Goal: Navigation & Orientation: Find specific page/section

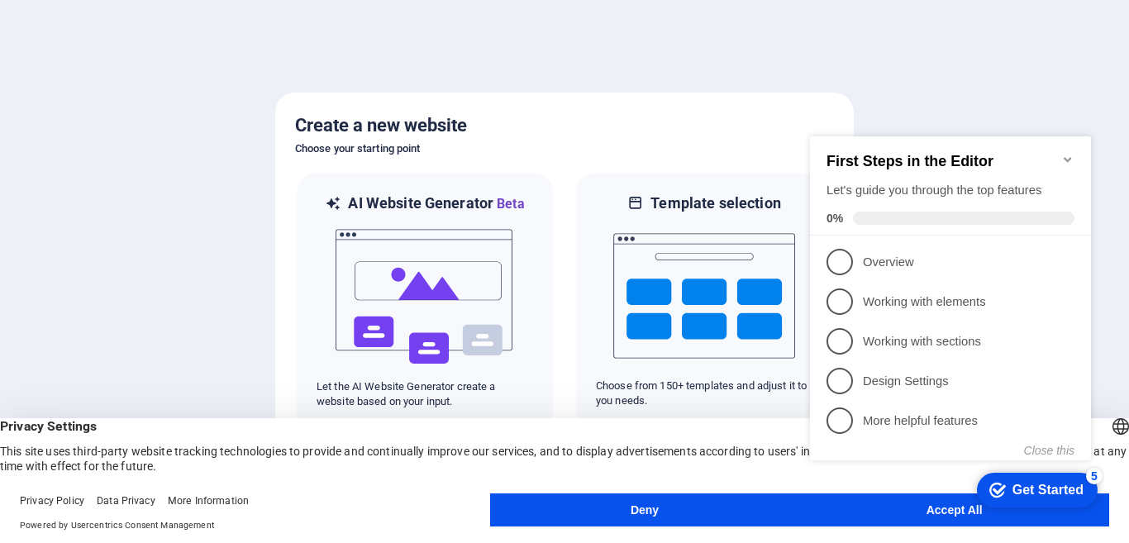
click at [914, 506] on div "checkmark Get Started 5 First Steps in the Editor Let's guide you through the t…" at bounding box center [953, 313] width 301 height 402
click at [906, 513] on div "checkmark Get Started 5 First Steps in the Editor Let's guide you through the t…" at bounding box center [953, 313] width 301 height 402
click at [939, 509] on div "checkmark Get Started 5 First Steps in the Editor Let's guide you through the t…" at bounding box center [953, 313] width 301 height 402
click at [934, 507] on div "checkmark Get Started 5 First Steps in the Editor Let's guide you through the t…" at bounding box center [953, 313] width 301 height 402
click at [860, 510] on div "checkmark Get Started 5 First Steps in the Editor Let's guide you through the t…" at bounding box center [953, 313] width 301 height 402
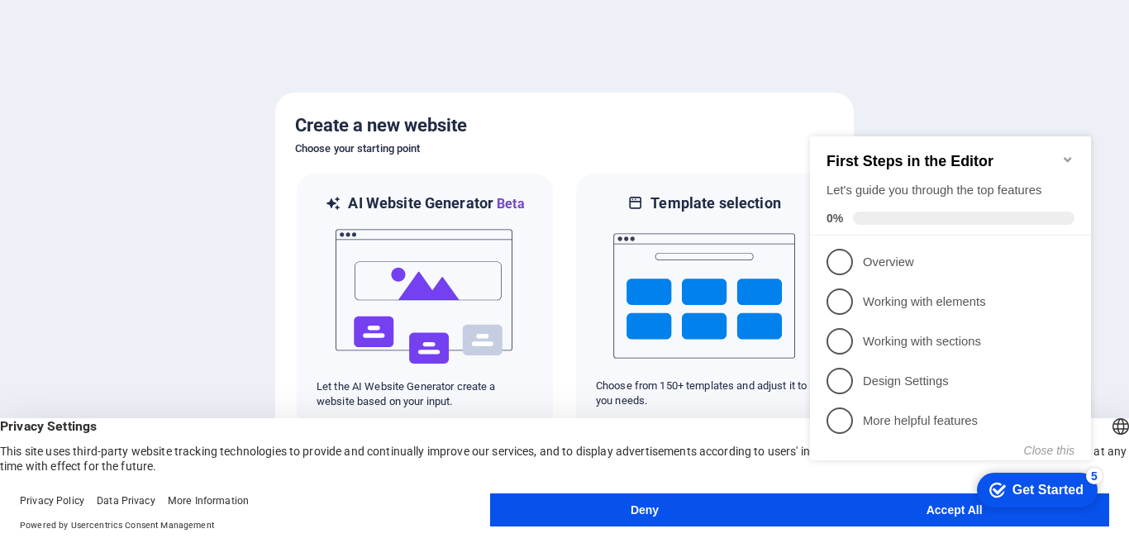
click at [938, 509] on div "checkmark Get Started 5 First Steps in the Editor Let's guide you through the t…" at bounding box center [953, 313] width 301 height 402
drag, startPoint x: 938, startPoint y: 509, endPoint x: 1022, endPoint y: 510, distance: 84.3
click at [939, 509] on div "checkmark Get Started 5 First Steps in the Editor Let's guide you through the t…" at bounding box center [953, 313] width 301 height 402
click at [922, 477] on div "checkmark Get Started 5 First Steps in the Editor Let's guide you through the t…" at bounding box center [953, 313] width 301 height 402
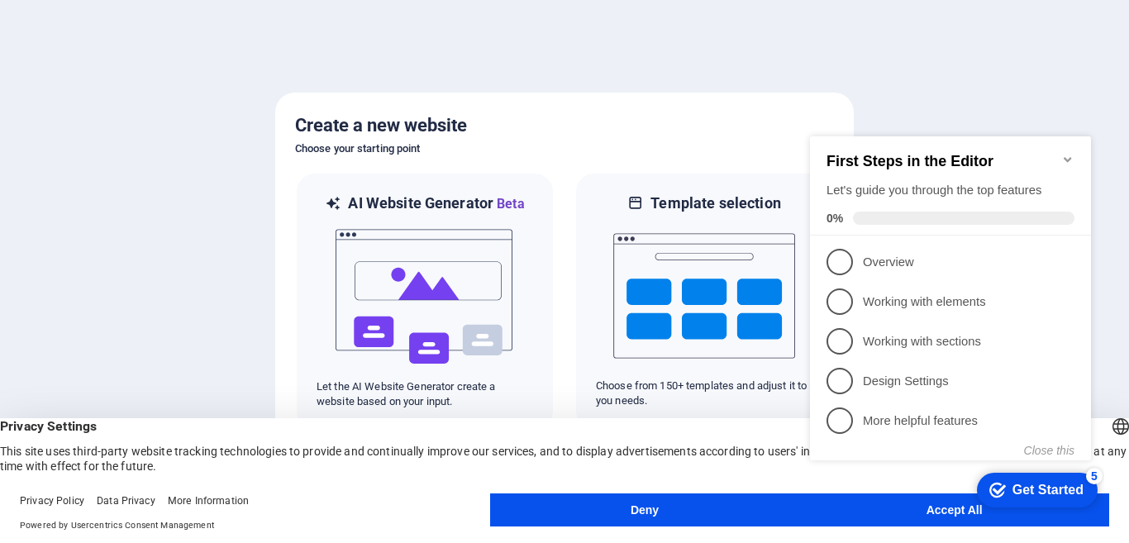
drag, startPoint x: 891, startPoint y: 498, endPoint x: 898, endPoint y: 509, distance: 13.3
click at [897, 508] on div "checkmark Get Started 5 First Steps in the Editor Let's guide you through the t…" at bounding box center [953, 313] width 301 height 402
click at [898, 509] on div "checkmark Get Started 5 First Steps in the Editor Let's guide you through the t…" at bounding box center [953, 313] width 301 height 402
click at [899, 509] on div "checkmark Get Started 5 First Steps in the Editor Let's guide you through the t…" at bounding box center [953, 313] width 301 height 402
click at [900, 510] on div "checkmark Get Started 5 First Steps in the Editor Let's guide you through the t…" at bounding box center [953, 313] width 301 height 402
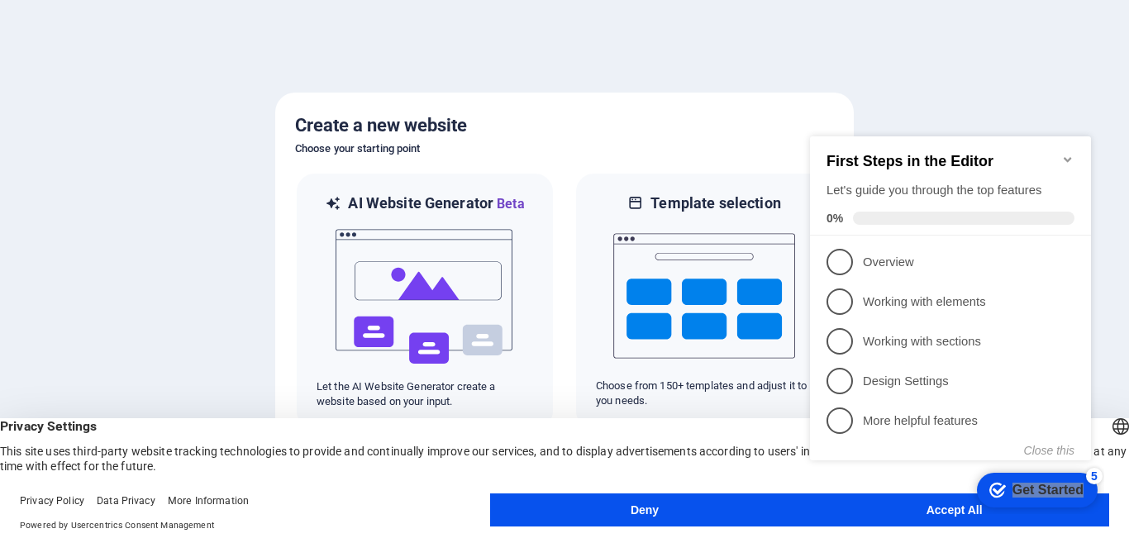
drag, startPoint x: 1688, startPoint y: 627, endPoint x: 886, endPoint y: 512, distance: 809.9
click at [889, 509] on div "checkmark Get Started 5 First Steps in the Editor Let's guide you through the t…" at bounding box center [953, 313] width 301 height 402
click at [890, 508] on div "checkmark Get Started 5 First Steps in the Editor Let's guide you through the t…" at bounding box center [953, 313] width 301 height 402
click at [891, 508] on div "checkmark Get Started 5 First Steps in the Editor Let's guide you through the t…" at bounding box center [953, 313] width 301 height 402
click at [1032, 486] on div "Get Started" at bounding box center [1048, 490] width 71 height 15
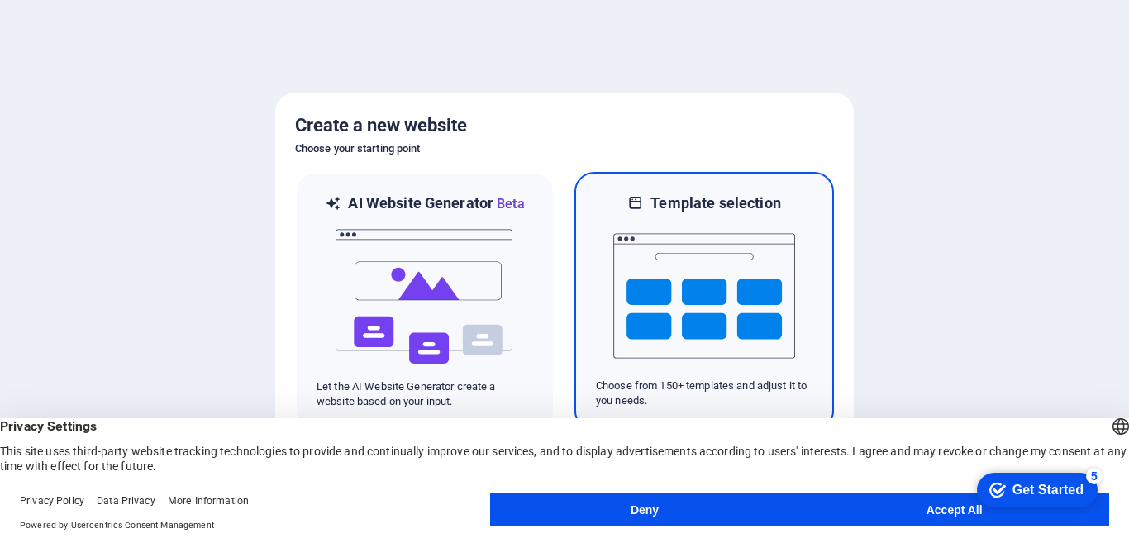
click at [722, 316] on img at bounding box center [704, 295] width 182 height 165
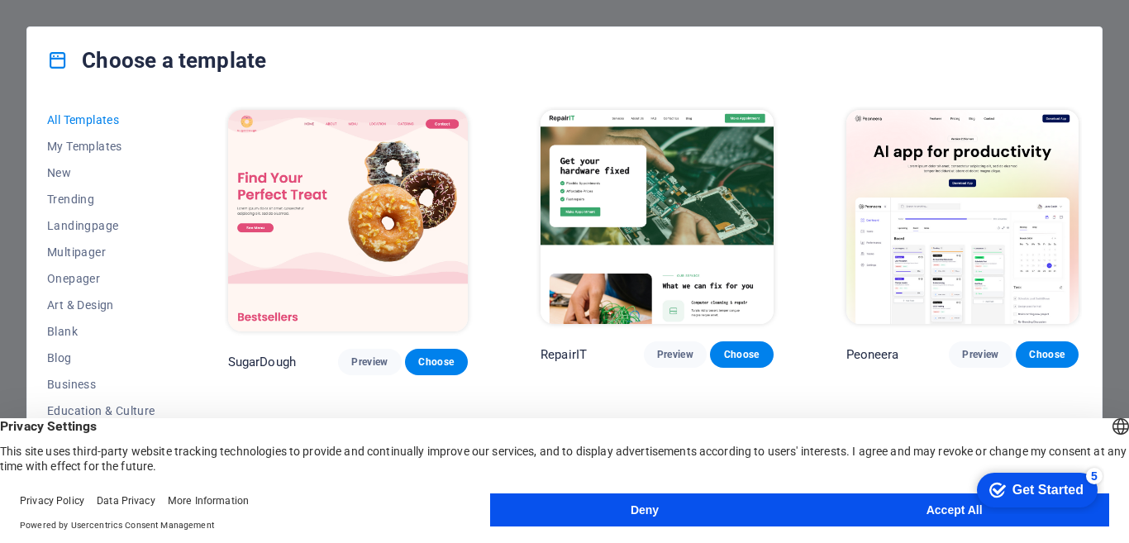
click at [573, 498] on button "Deny" at bounding box center [645, 509] width 310 height 33
click at [593, 501] on button "Deny" at bounding box center [645, 509] width 310 height 33
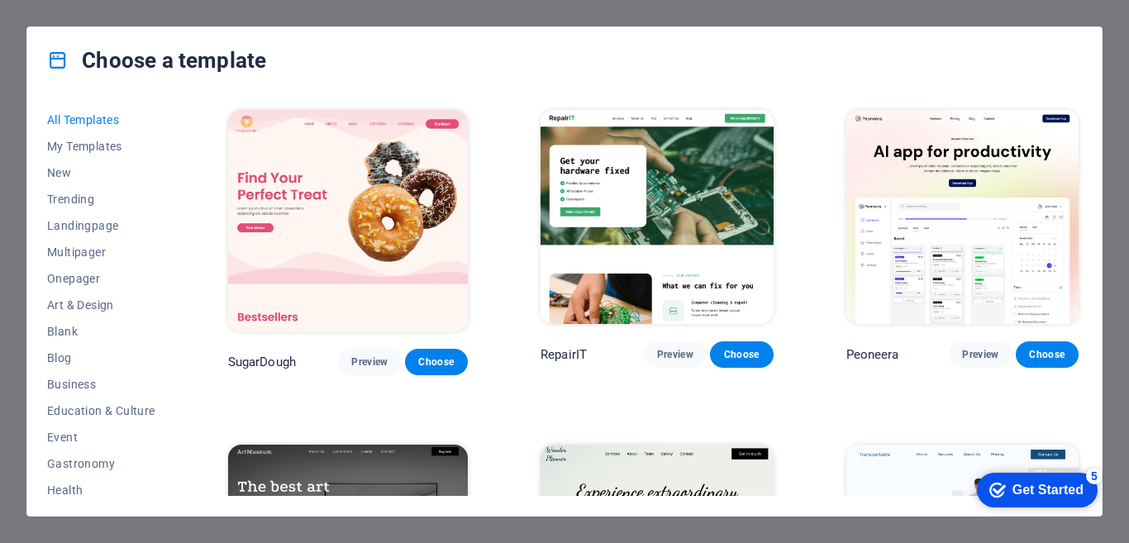
click at [610, 504] on div "All Templates My Templates New Trending Landingpage Multipager Onepager Art & D…" at bounding box center [564, 304] width 1075 height 422
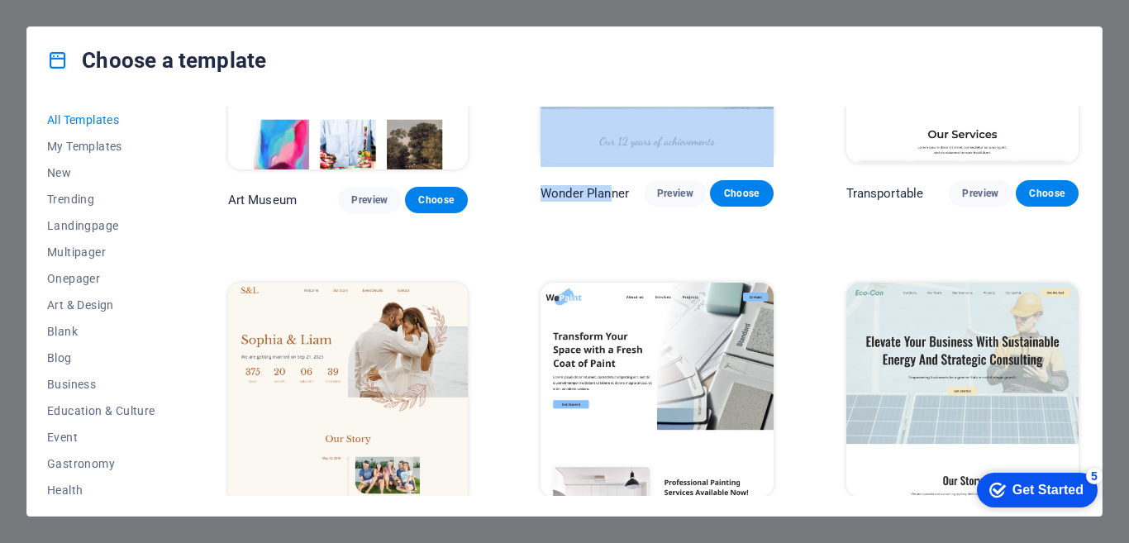
scroll to position [331, 0]
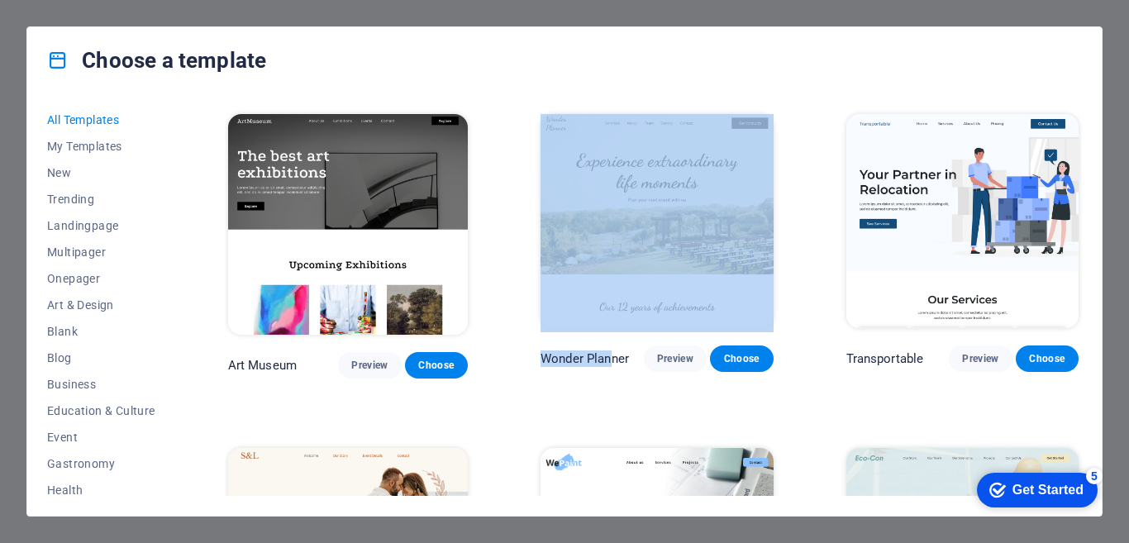
click at [950, 200] on img at bounding box center [962, 221] width 233 height 214
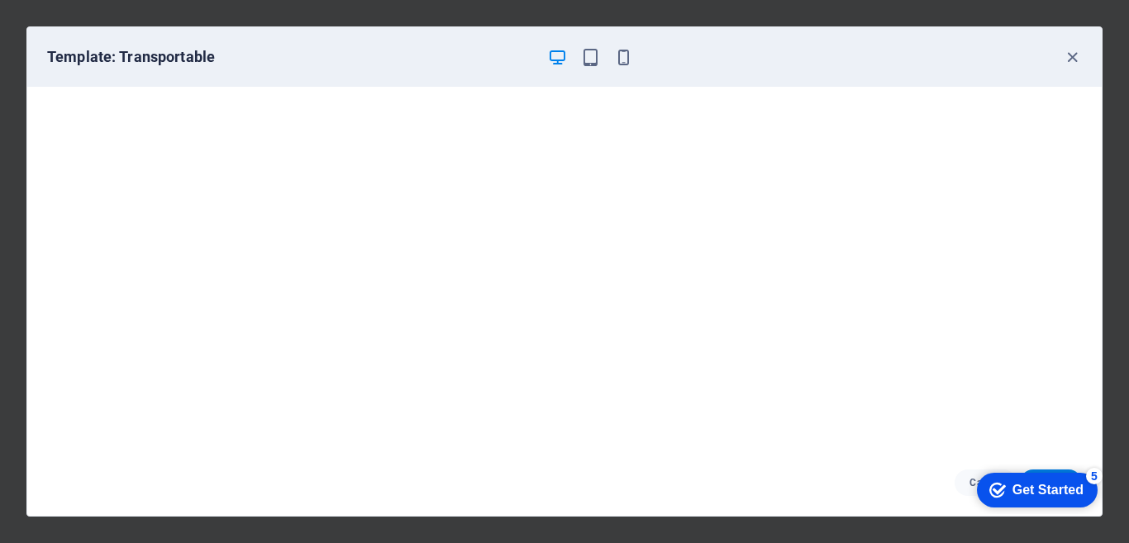
click at [1046, 488] on div "Get Started" at bounding box center [1048, 490] width 71 height 15
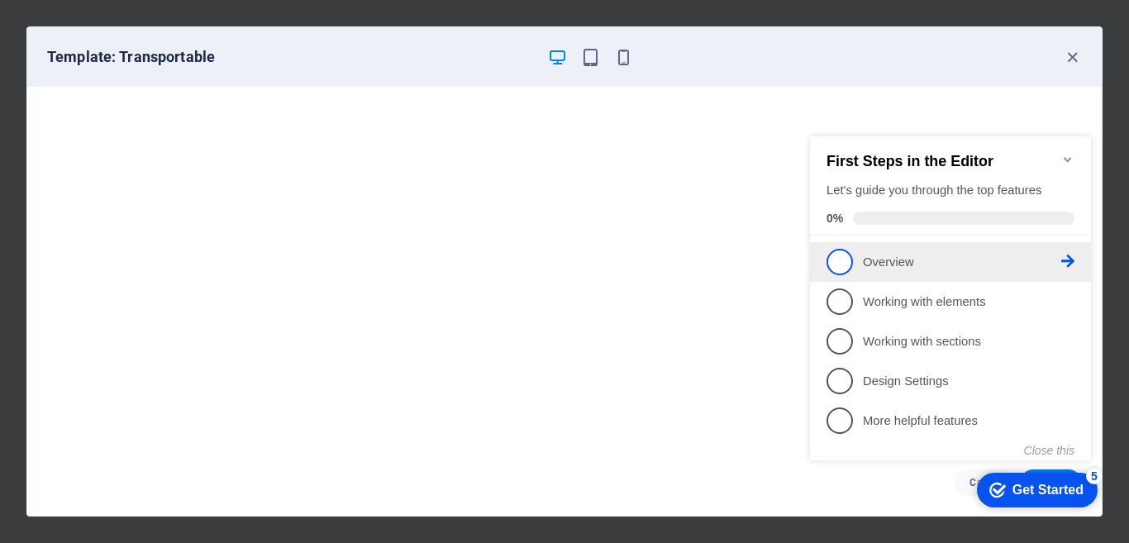
click at [836, 260] on span "1" at bounding box center [840, 262] width 26 height 26
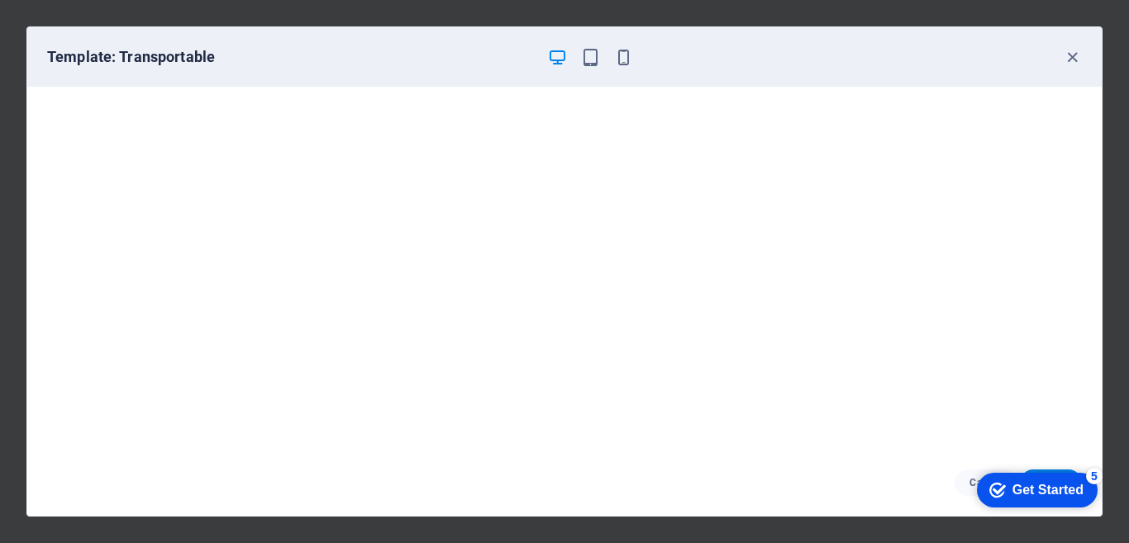
click at [557, 54] on icon "button" at bounding box center [557, 57] width 19 height 19
click at [1004, 482] on div "checkmark Get Started 5" at bounding box center [1036, 490] width 94 height 17
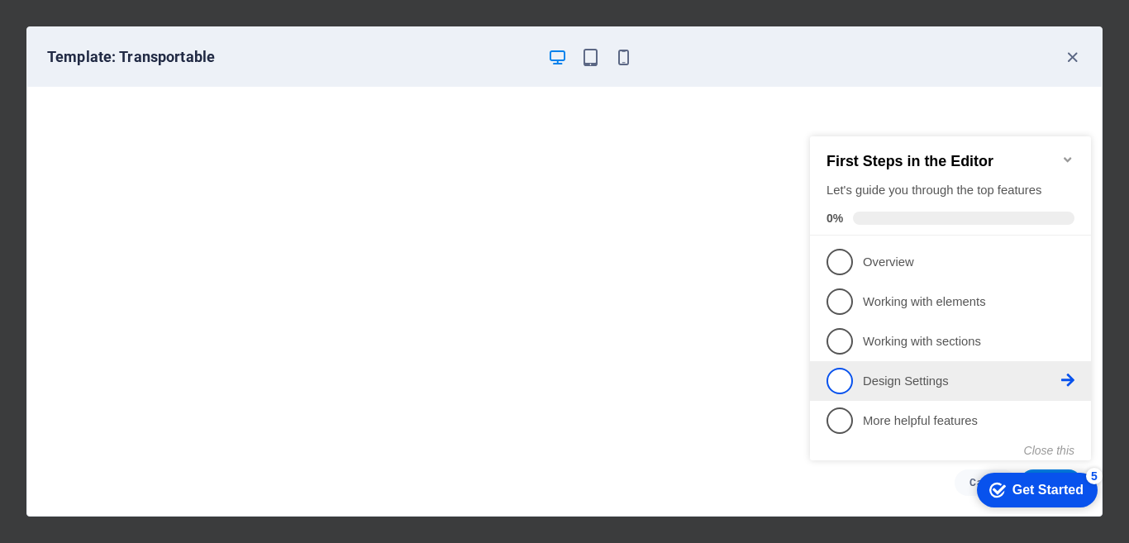
click at [844, 377] on span "4" at bounding box center [840, 381] width 26 height 26
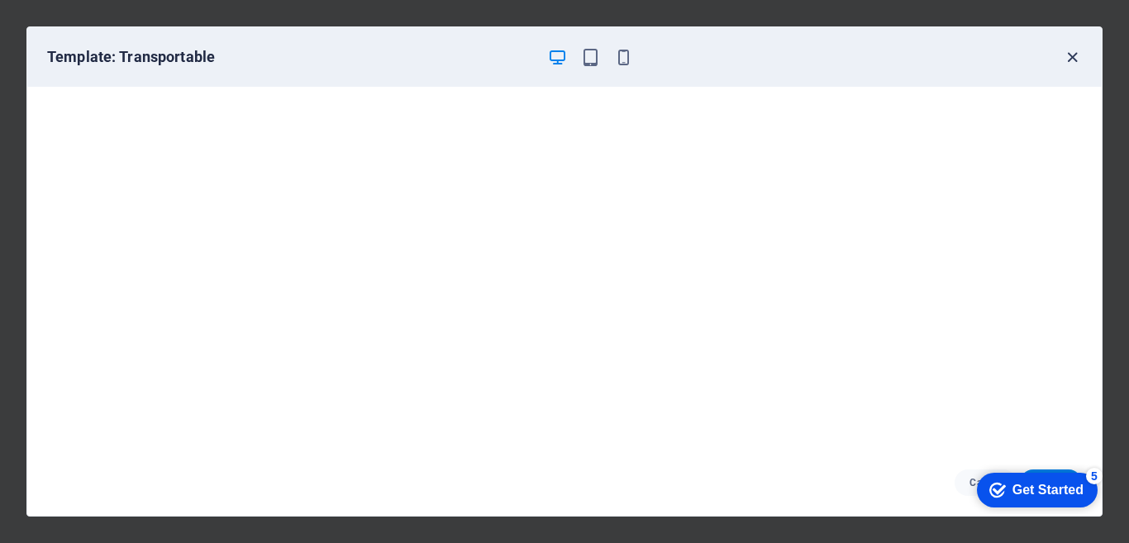
click at [1070, 55] on icon "button" at bounding box center [1072, 57] width 19 height 19
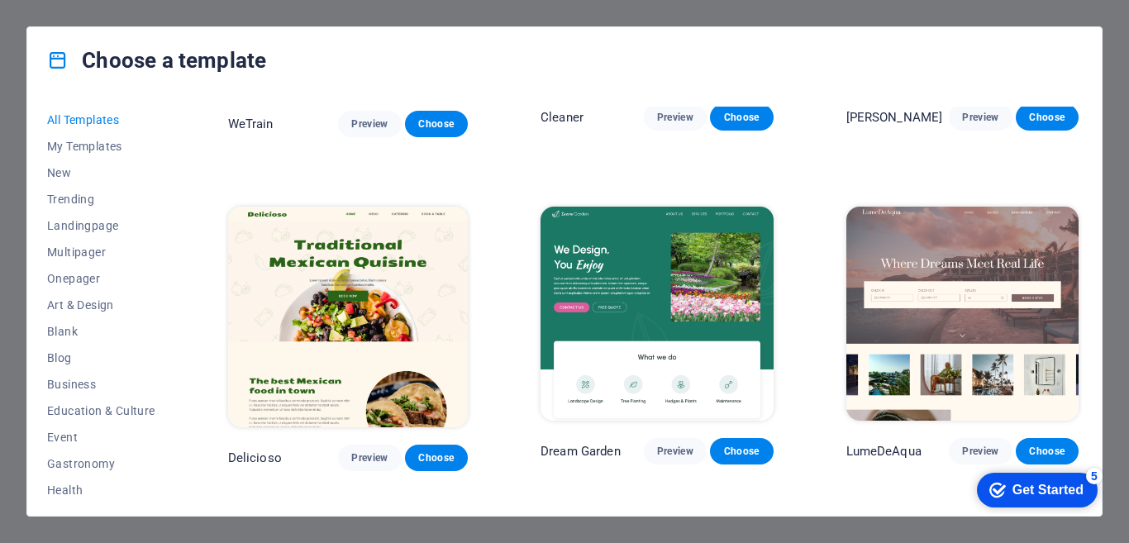
scroll to position [2314, 0]
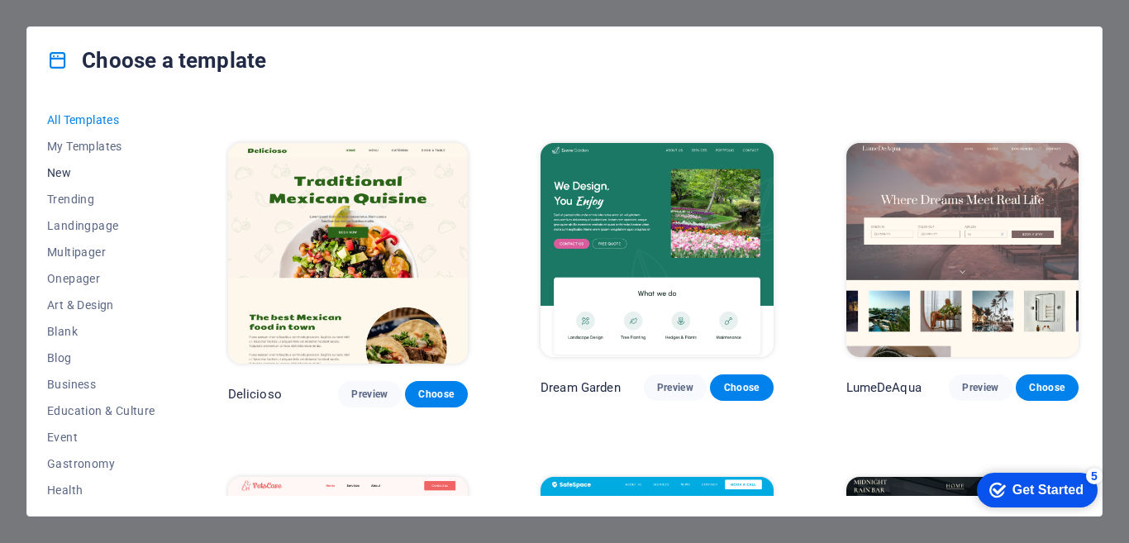
click at [59, 168] on span "New" at bounding box center [101, 172] width 108 height 13
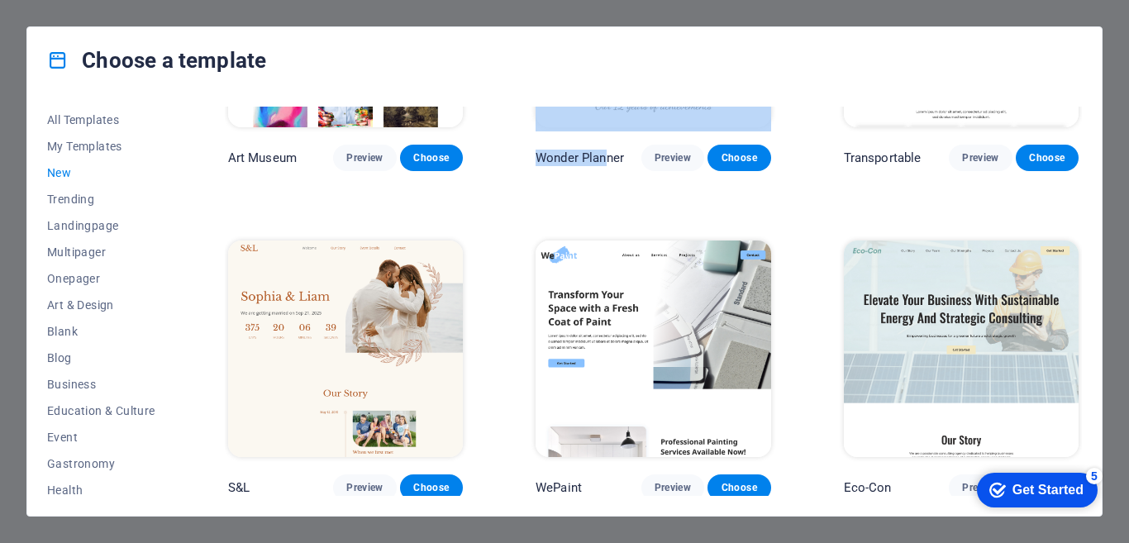
scroll to position [523, 0]
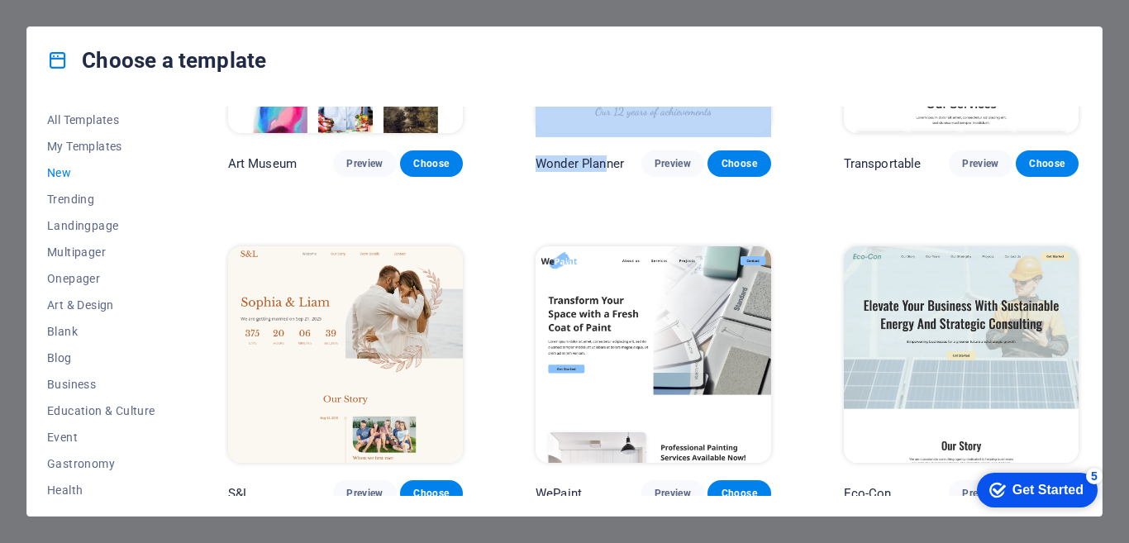
click at [960, 313] on img at bounding box center [961, 354] width 235 height 217
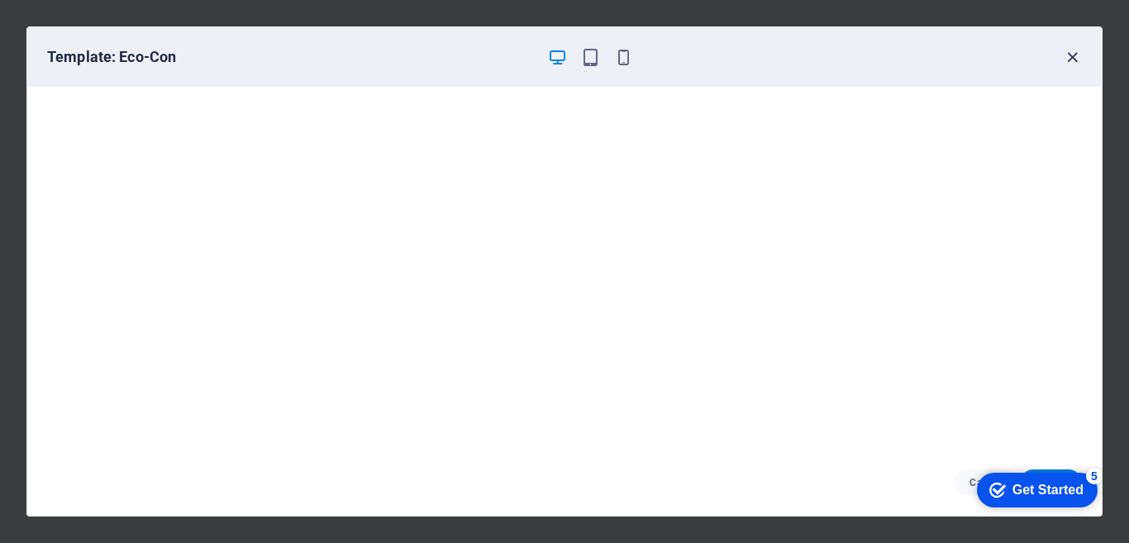
click at [1069, 56] on icon "button" at bounding box center [1072, 57] width 19 height 19
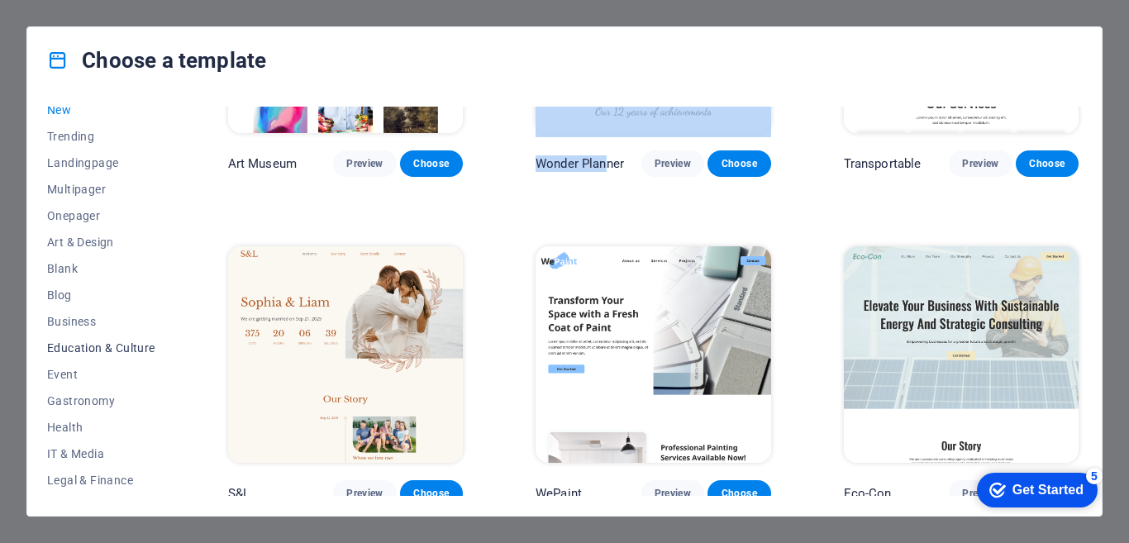
scroll to position [83, 0]
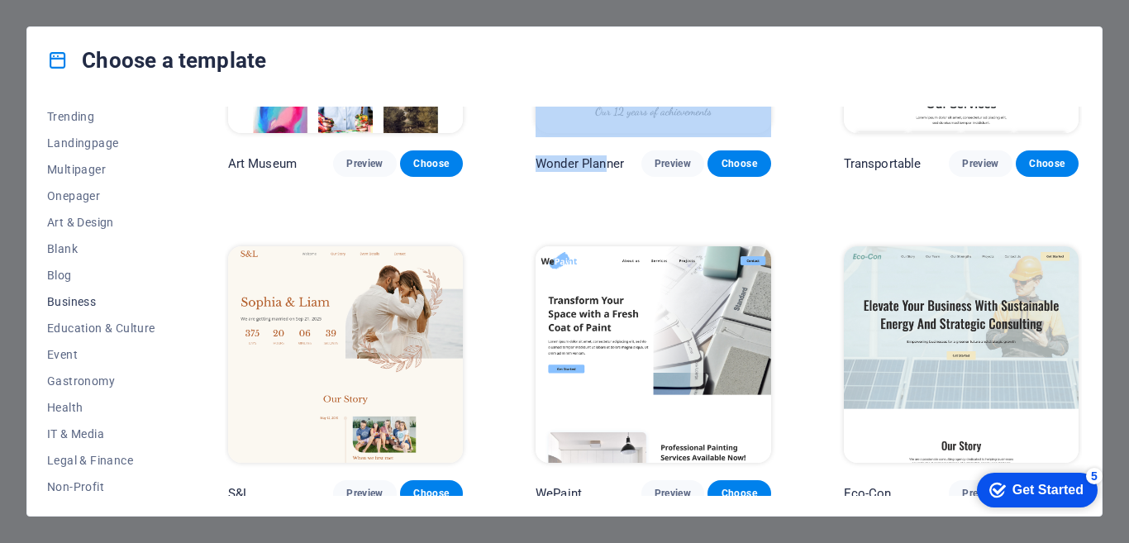
click at [81, 294] on button "Business" at bounding box center [101, 301] width 108 height 26
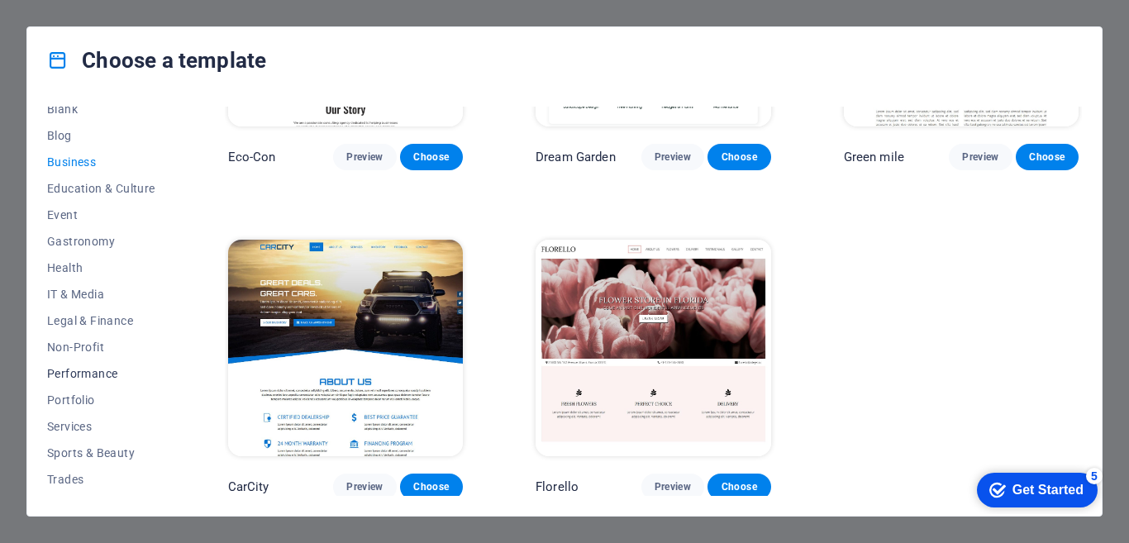
scroll to position [248, 0]
click at [79, 261] on button "IT & Media" at bounding box center [101, 268] width 108 height 26
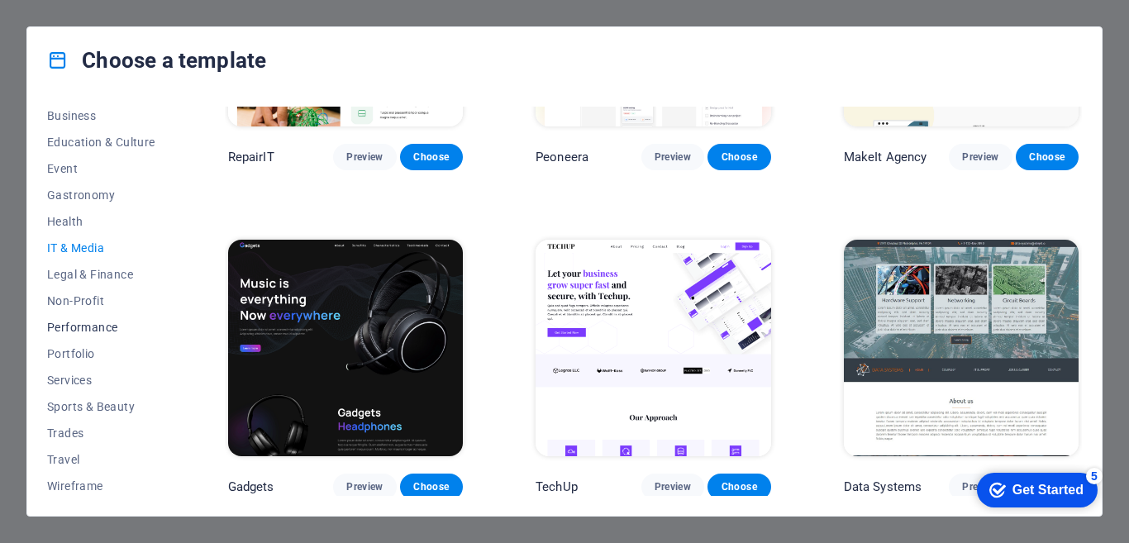
scroll to position [272, 0]
click at [69, 425] on span "Trades" at bounding box center [101, 429] width 108 height 13
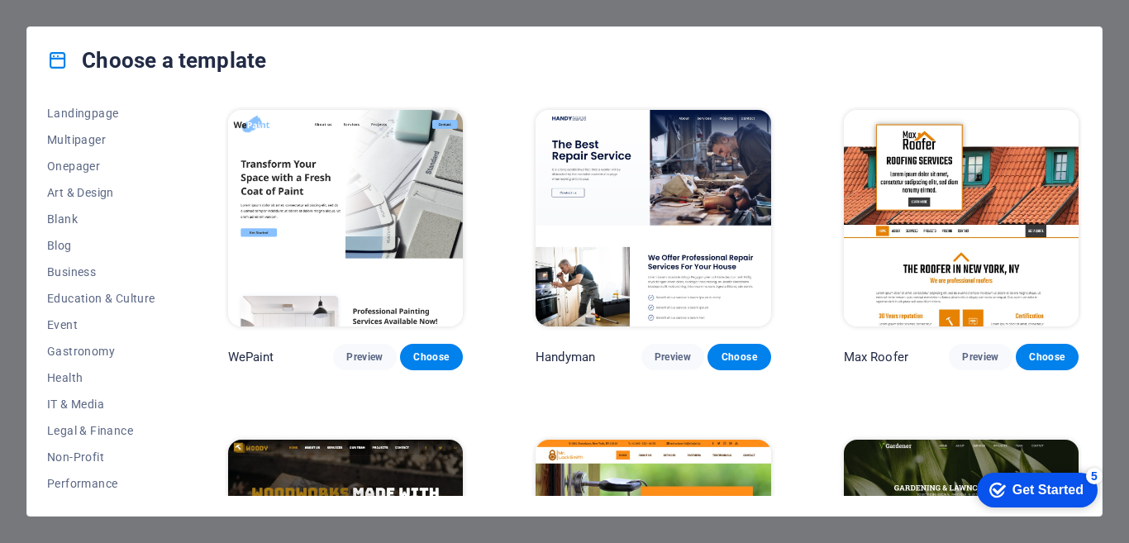
scroll to position [0, 0]
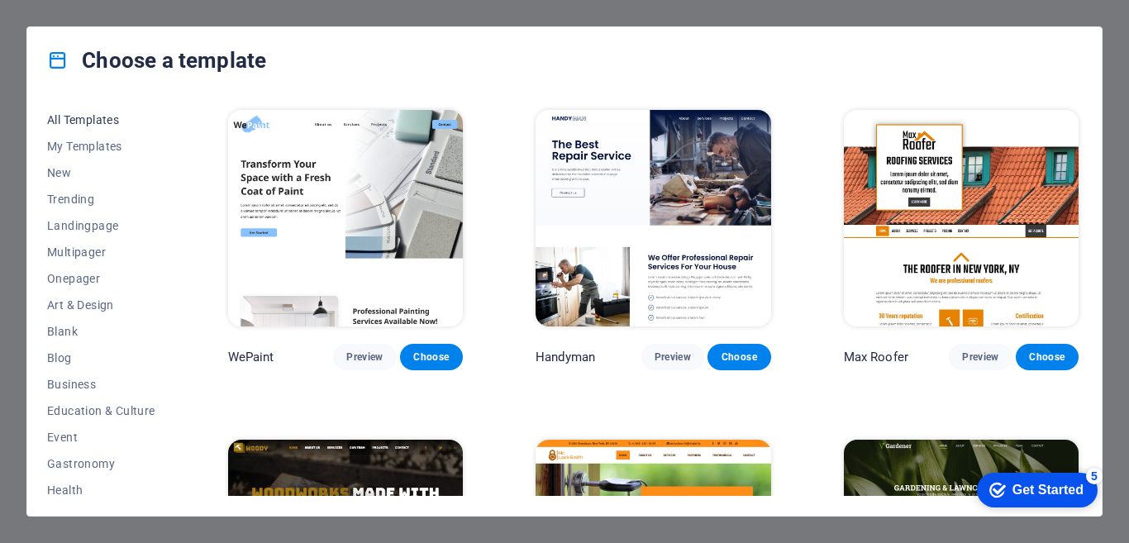
click at [88, 117] on span "All Templates" at bounding box center [101, 119] width 108 height 13
